Goal: Task Accomplishment & Management: Manage account settings

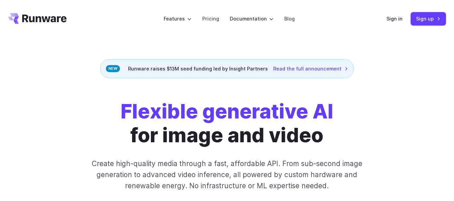
click at [154, 63] on div "Runware raises $13M seed funding led by Insight Partners Read the full announce…" at bounding box center [227, 68] width 254 height 19
click at [303, 71] on link "Read the full announcement" at bounding box center [310, 69] width 75 height 8
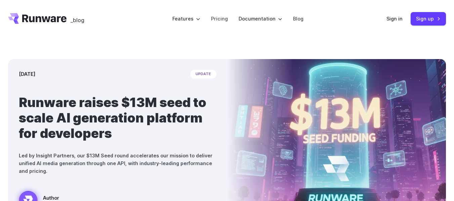
click at [34, 20] on icon "Go to /" at bounding box center [44, 18] width 44 height 8
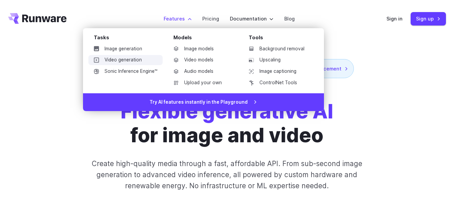
click at [134, 61] on link "Video generation" at bounding box center [125, 60] width 74 height 10
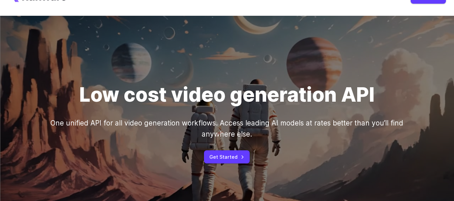
scroll to position [34, 0]
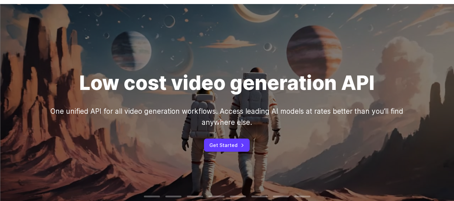
click at [223, 152] on video at bounding box center [227, 111] width 454 height 227
click at [226, 145] on link "Get Started" at bounding box center [227, 145] width 46 height 13
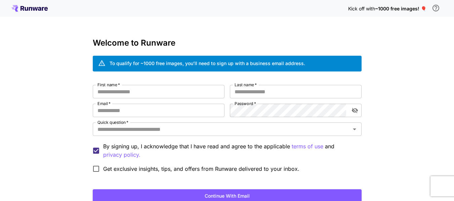
click at [369, 8] on span "Kick off with" at bounding box center [361, 9] width 27 height 6
click at [403, 8] on span "~1000 free images! 🎈" at bounding box center [400, 9] width 51 height 6
click at [152, 95] on input "First name   *" at bounding box center [159, 91] width 132 height 13
type input "******"
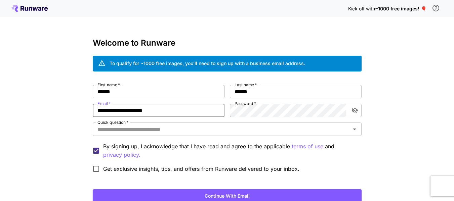
type input "**********"
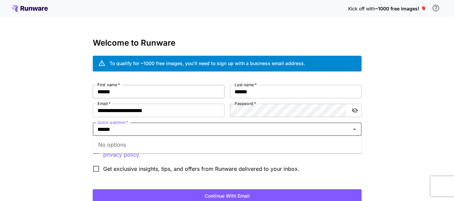
type input "******"
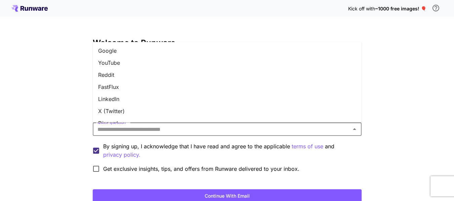
click at [168, 129] on input "Quick question   *" at bounding box center [222, 129] width 254 height 9
click at [127, 52] on li "Google" at bounding box center [227, 51] width 269 height 12
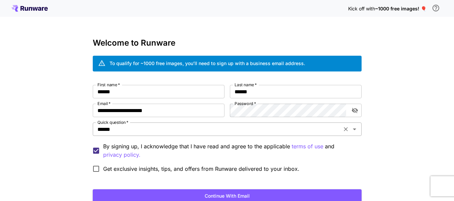
click at [163, 134] on input "******" at bounding box center [217, 129] width 245 height 9
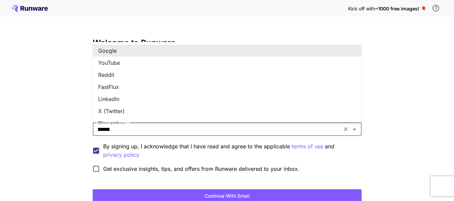
click at [114, 55] on li "Google" at bounding box center [227, 51] width 269 height 12
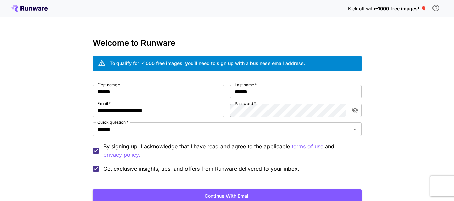
scroll to position [34, 0]
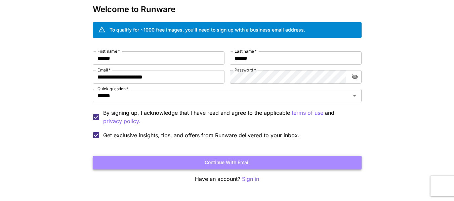
click at [210, 160] on button "Continue with email" at bounding box center [227, 163] width 269 height 14
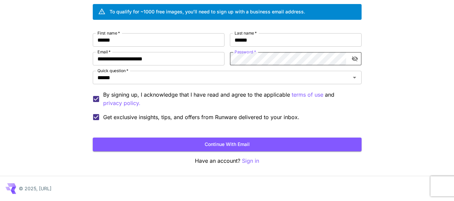
scroll to position [52, 0]
click at [259, 142] on button "Continue with email" at bounding box center [227, 145] width 269 height 14
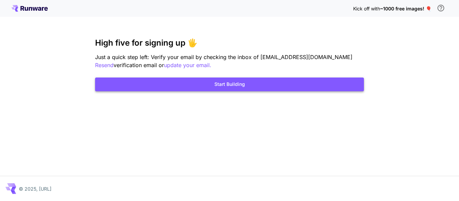
click at [190, 84] on button "Start Building" at bounding box center [229, 85] width 269 height 14
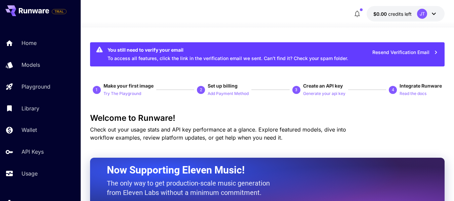
click at [396, 17] on p "$0.00 credits left" at bounding box center [392, 13] width 38 height 7
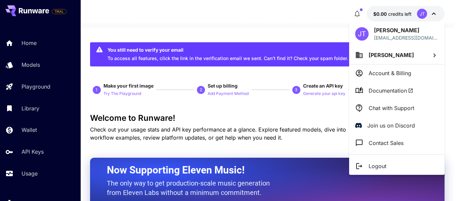
click at [435, 17] on div at bounding box center [229, 100] width 459 height 201
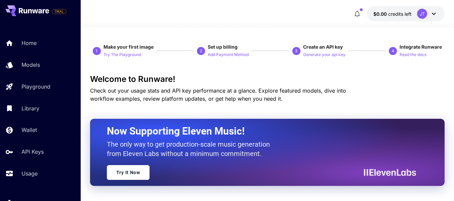
scroll to position [101, 0]
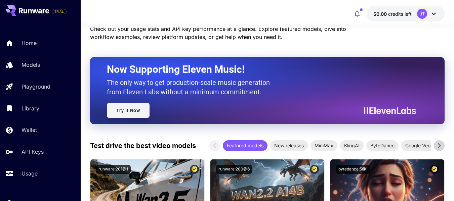
click at [129, 110] on link "Try It Now" at bounding box center [128, 110] width 43 height 15
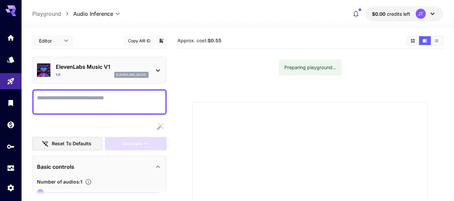
click at [105, 107] on textarea "Display cost in response" at bounding box center [99, 102] width 125 height 16
click at [10, 56] on icon "Models" at bounding box center [11, 57] width 8 height 8
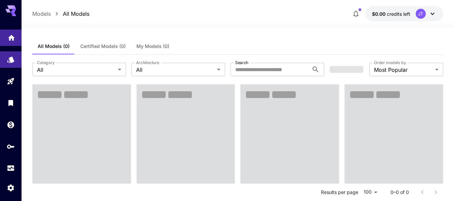
click at [15, 38] on icon "Home" at bounding box center [11, 36] width 8 height 8
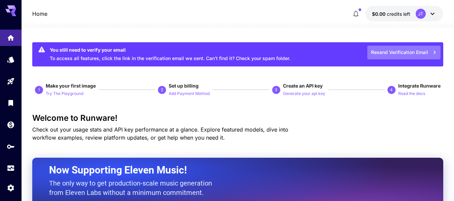
click at [397, 52] on button "Resend Verification Email" at bounding box center [403, 53] width 73 height 14
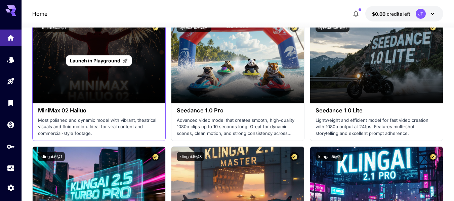
scroll to position [302, 0]
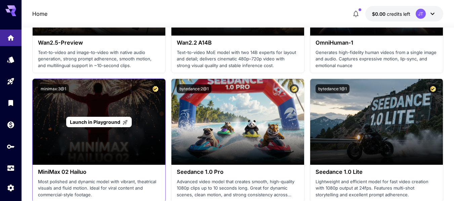
click at [126, 112] on div "Launch in Playground" at bounding box center [99, 122] width 133 height 86
click at [101, 124] on span "Launch in Playground" at bounding box center [95, 122] width 50 height 6
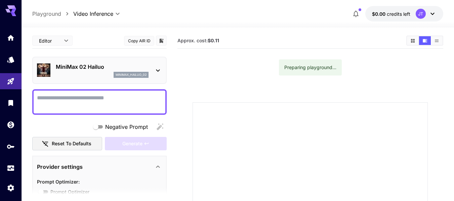
click at [13, 15] on icon at bounding box center [13, 14] width 5 height 4
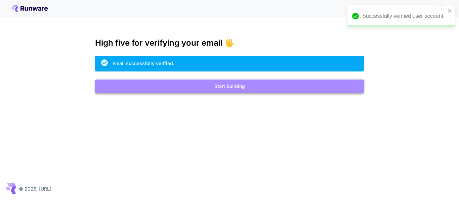
click at [231, 87] on button "Start Building" at bounding box center [229, 87] width 269 height 14
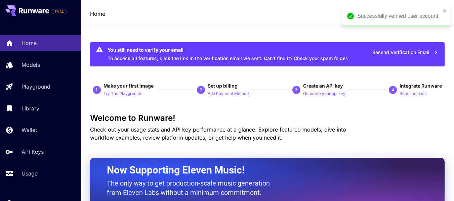
click at [212, 119] on h3 "Welcome to Runware!" at bounding box center [267, 118] width 354 height 9
click at [447, 10] on div "Successfully verified user account." at bounding box center [396, 16] width 108 height 22
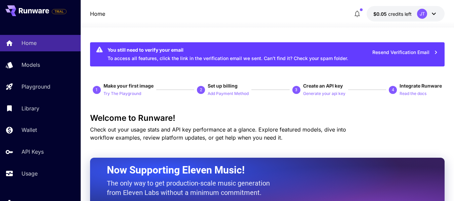
click at [414, 62] on div "Resend Verification Email" at bounding box center [396, 54] width 89 height 20
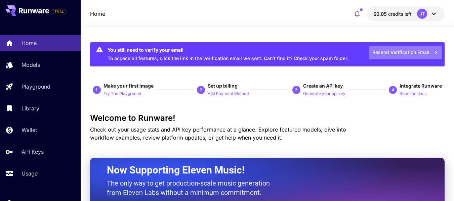
click at [412, 50] on button "Resend Verification Email" at bounding box center [405, 53] width 73 height 14
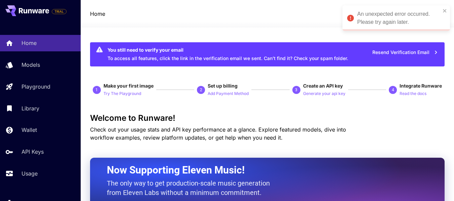
click at [448, 10] on div "An unexpected error occurred. Please try again later." at bounding box center [396, 18] width 108 height 26
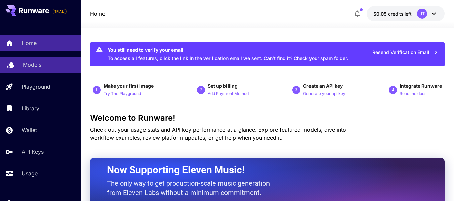
click at [16, 64] on link "Models" at bounding box center [40, 65] width 81 height 16
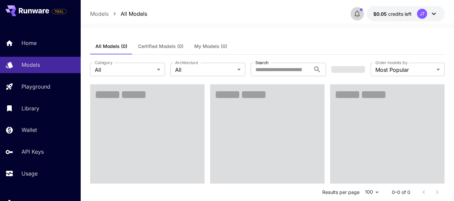
click at [361, 13] on icon "button" at bounding box center [357, 14] width 8 height 8
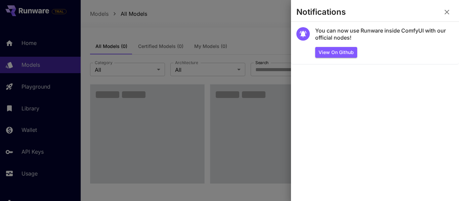
click at [198, 19] on div at bounding box center [229, 100] width 459 height 201
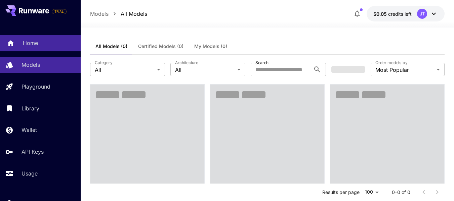
click at [26, 49] on link "Home" at bounding box center [40, 43] width 81 height 16
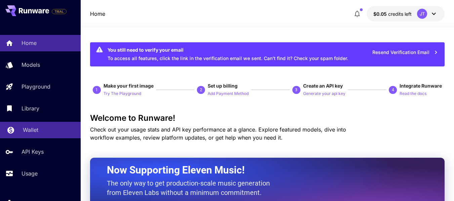
click at [33, 136] on link "Wallet" at bounding box center [40, 130] width 81 height 16
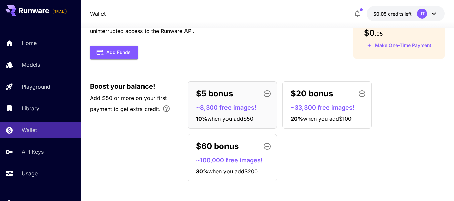
scroll to position [36, 0]
